Goal: Task Accomplishment & Management: Manage account settings

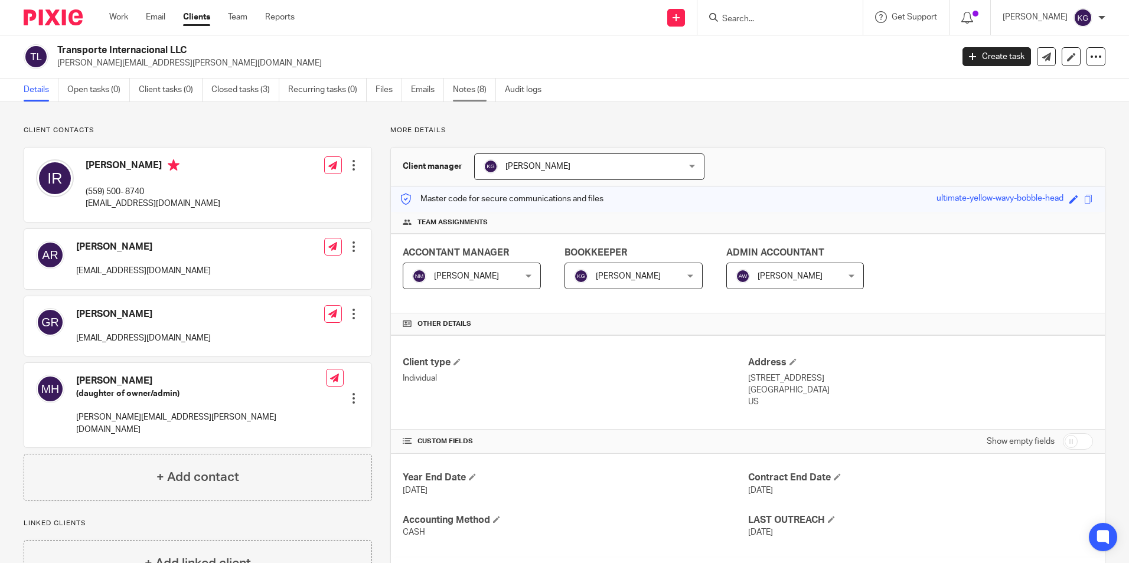
click at [471, 90] on link "Notes (8)" at bounding box center [474, 90] width 43 height 23
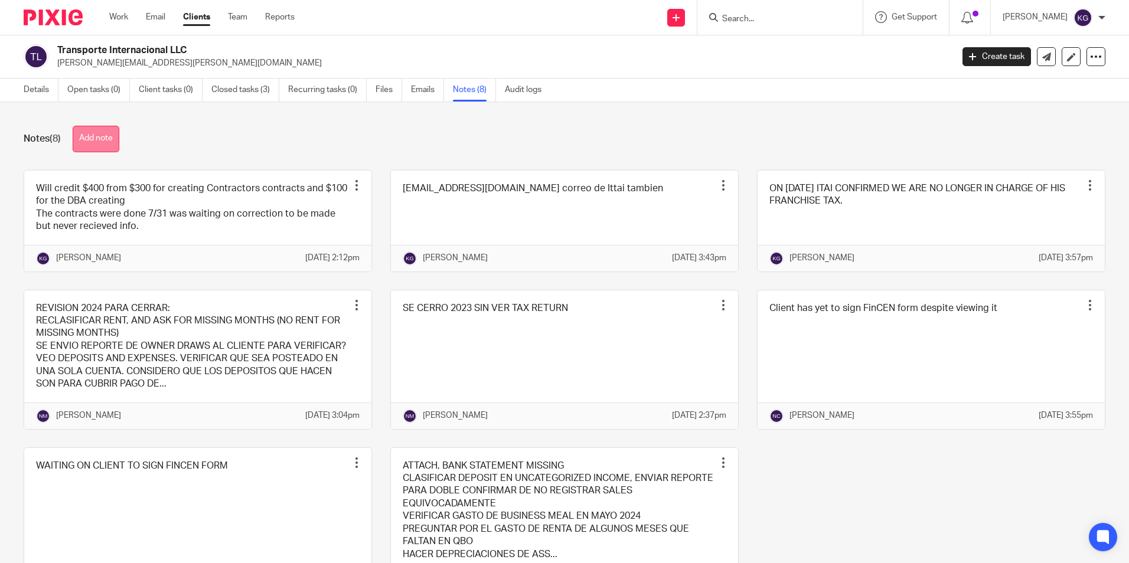
click at [109, 140] on button "Add note" at bounding box center [96, 139] width 47 height 27
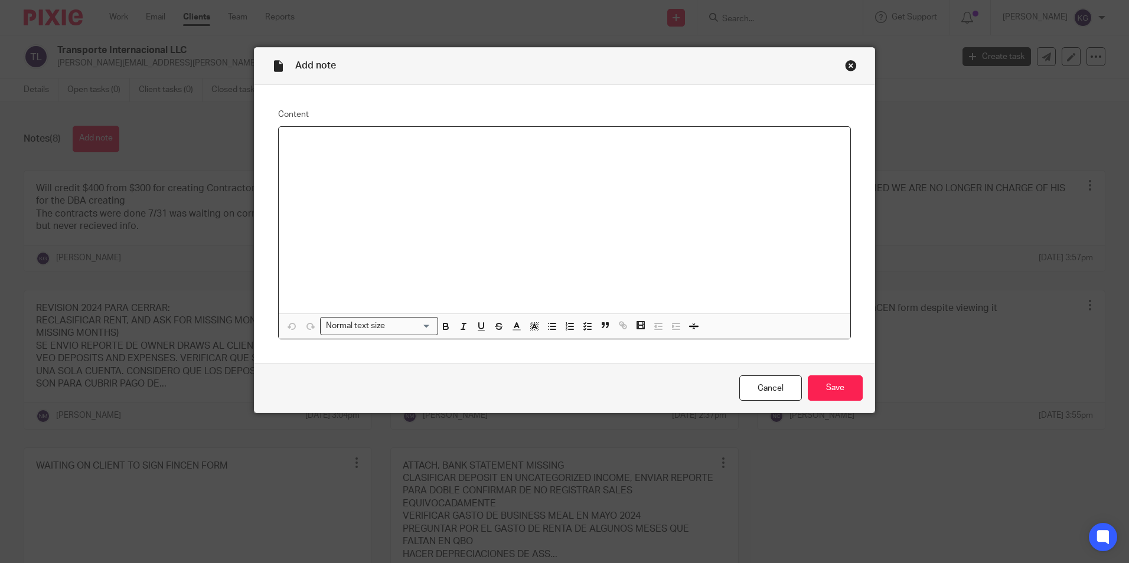
click at [847, 55] on div "Add note" at bounding box center [564, 66] width 620 height 37
click at [848, 68] on div "Close this dialog window" at bounding box center [851, 66] width 12 height 12
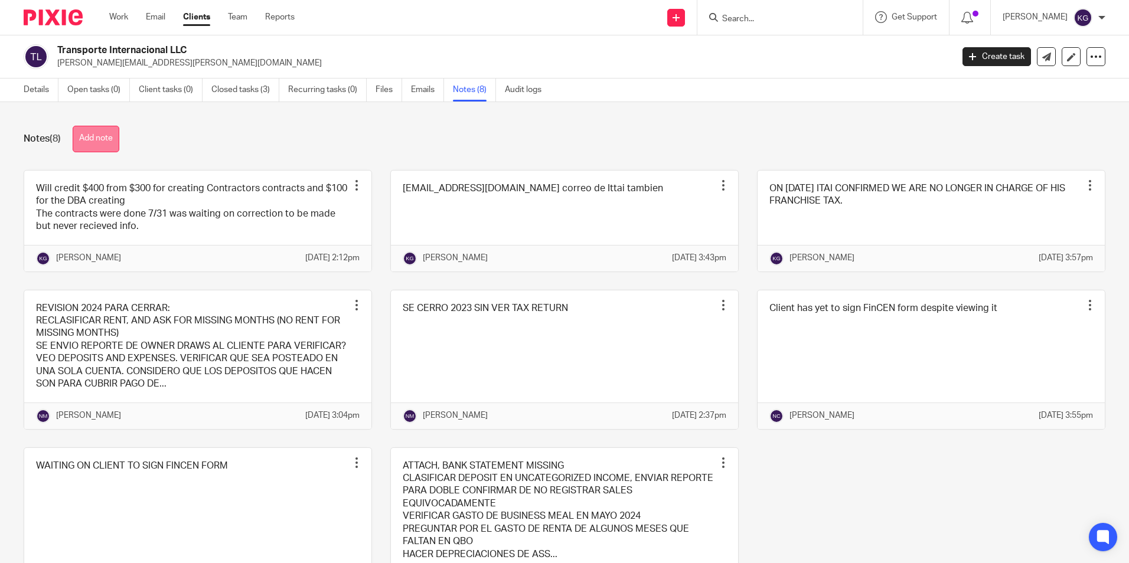
click at [95, 129] on button "Add note" at bounding box center [96, 139] width 47 height 27
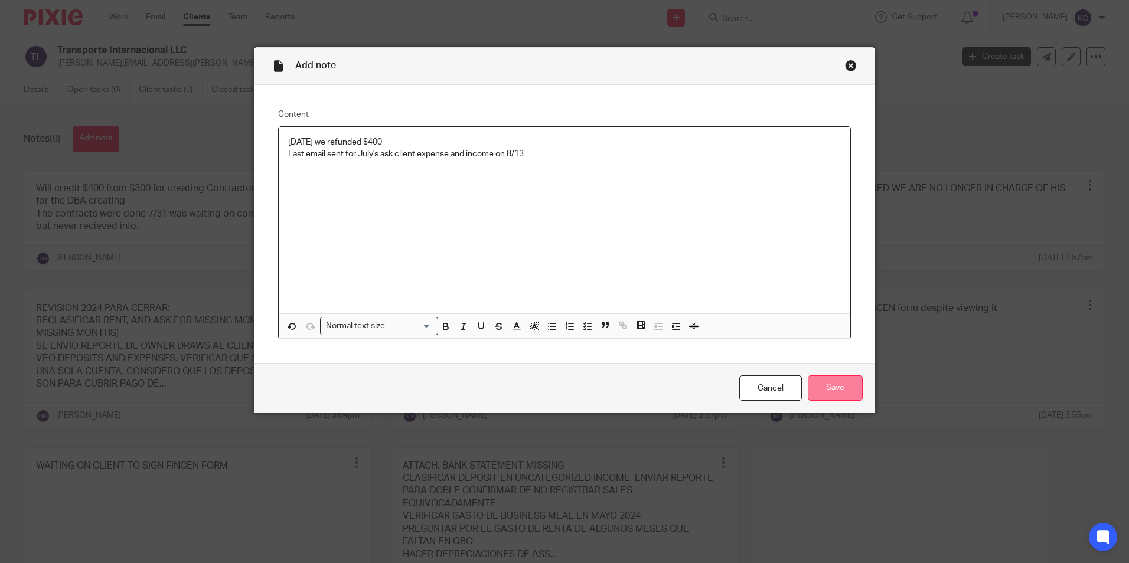
click at [840, 383] on input "Save" at bounding box center [835, 387] width 55 height 25
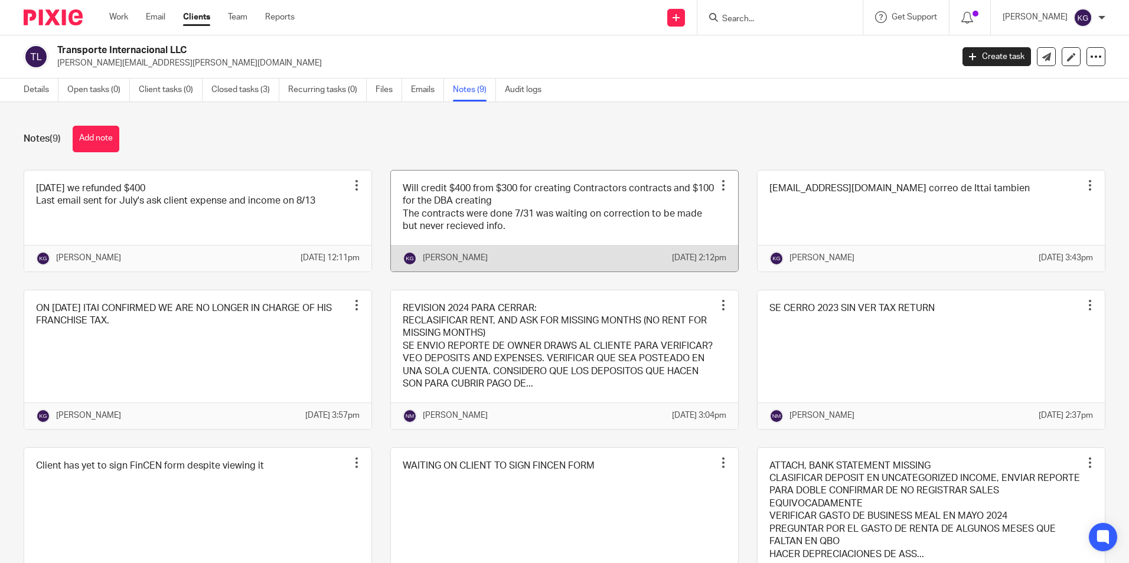
drag, startPoint x: 556, startPoint y: 247, endPoint x: 713, endPoint y: 187, distance: 168.2
click at [714, 187] on div "Pin note Edit note Delete note" at bounding box center [723, 186] width 18 height 18
click at [717, 187] on div at bounding box center [723, 185] width 12 height 12
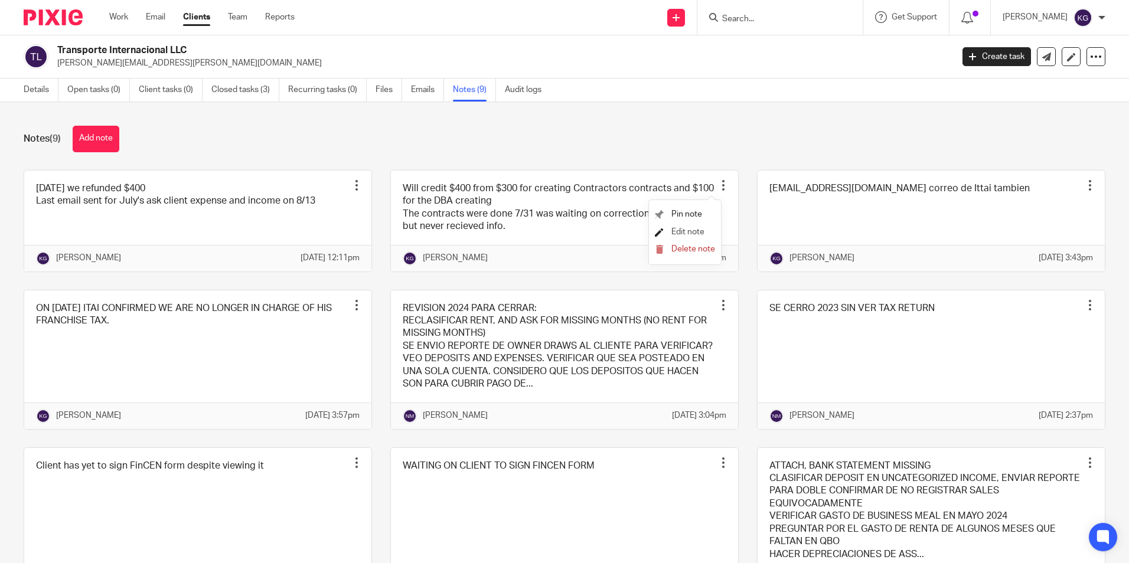
click at [688, 228] on span "Edit note" at bounding box center [687, 232] width 33 height 8
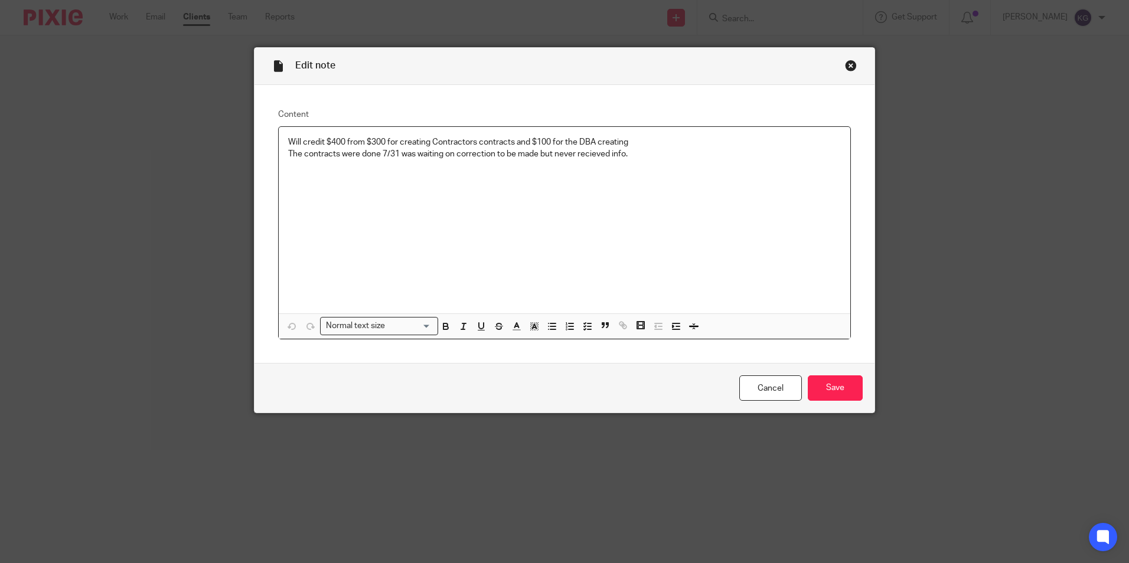
click at [652, 164] on p at bounding box center [564, 166] width 553 height 12
click at [714, 191] on div "Will credit $400 from $300 for creating Contractors contracts and $100 for the …" at bounding box center [564, 220] width 571 height 187
click at [411, 201] on div "Will credit $400 from $300 for creating Contractors contracts and $100 for the …" at bounding box center [564, 220] width 571 height 187
click at [422, 169] on p "Reached out for adjustments on 8/11 8/7 8/5" at bounding box center [564, 166] width 553 height 12
click at [819, 391] on input "Save" at bounding box center [835, 387] width 55 height 25
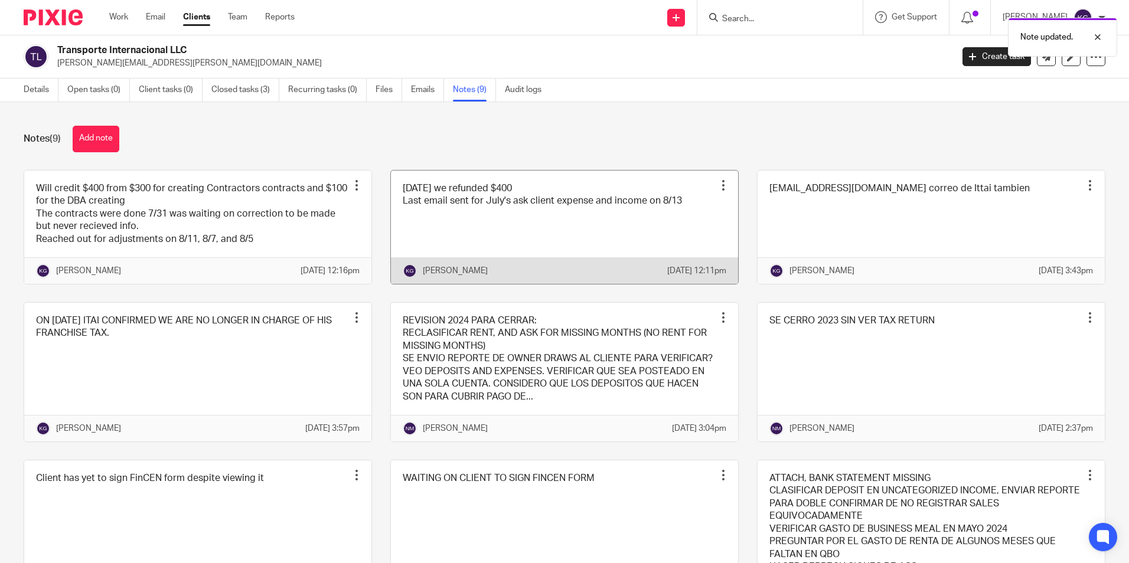
click at [714, 192] on div "Pin note Edit note Delete note" at bounding box center [723, 186] width 18 height 18
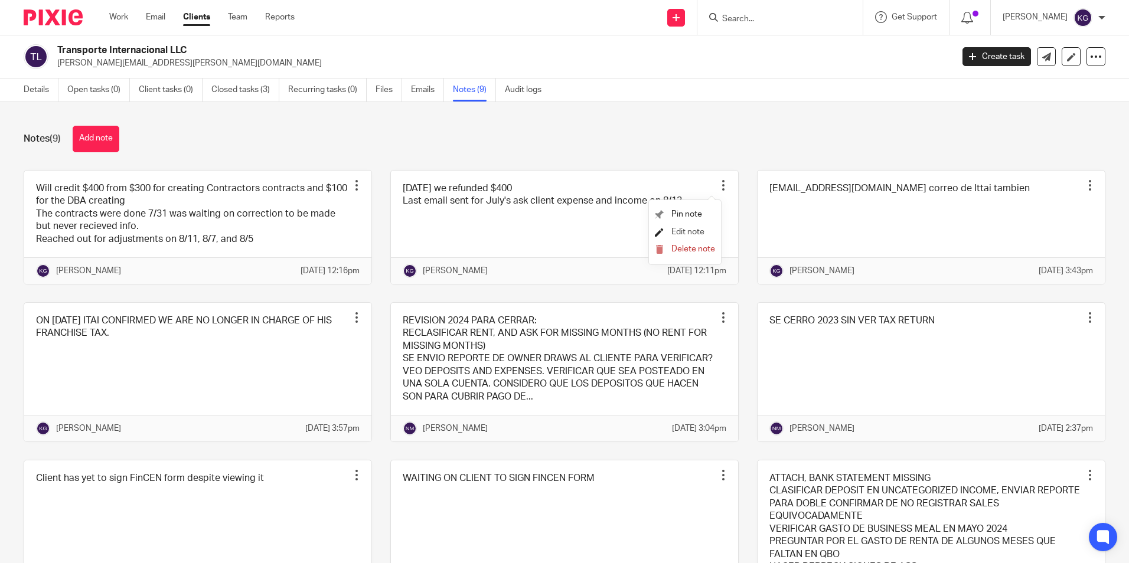
click at [676, 228] on span "Edit note" at bounding box center [687, 232] width 33 height 8
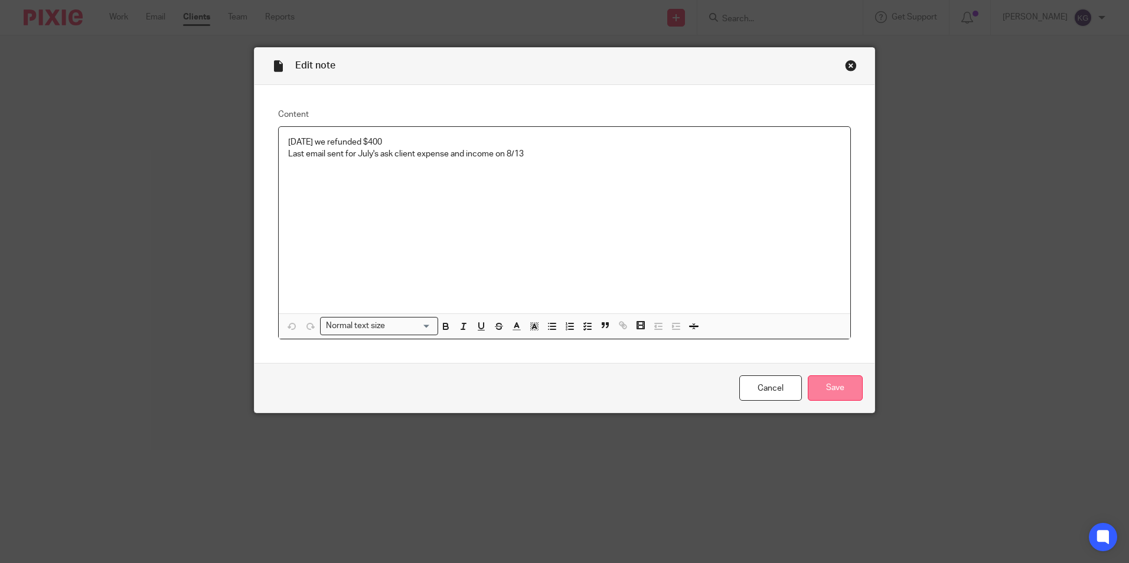
click at [849, 388] on input "Save" at bounding box center [835, 387] width 55 height 25
